Goal: Task Accomplishment & Management: Manage account settings

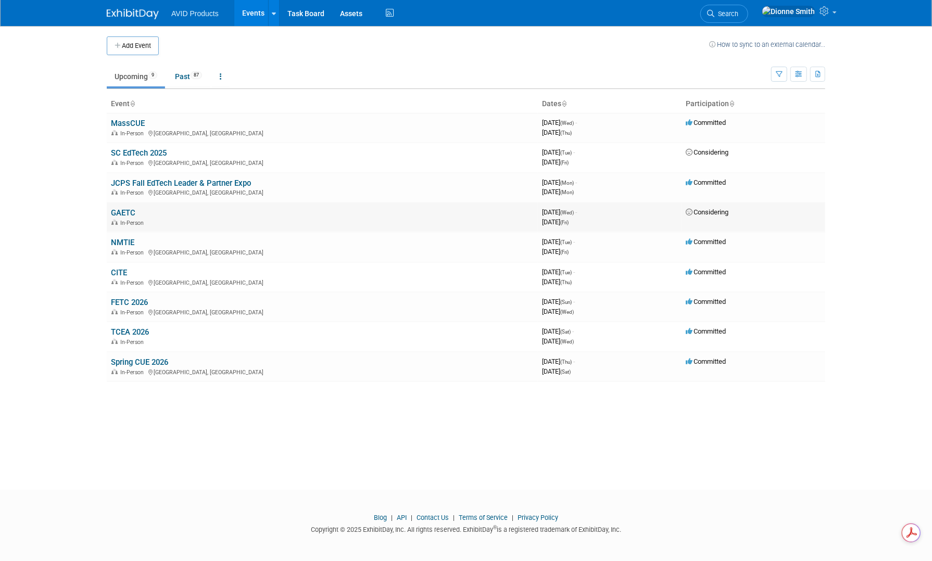
click at [129, 211] on link "GAETC" at bounding box center [123, 212] width 24 height 9
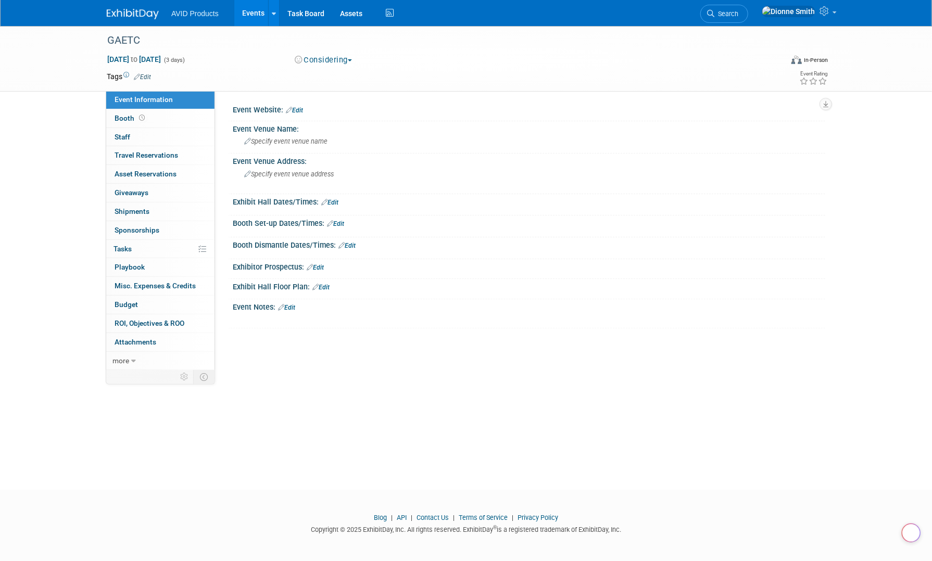
click at [351, 61] on button "Considering" at bounding box center [323, 60] width 65 height 11
click at [343, 73] on link "Committed" at bounding box center [332, 77] width 82 height 15
click at [144, 10] on img at bounding box center [133, 14] width 52 height 10
